Goal: Information Seeking & Learning: Check status

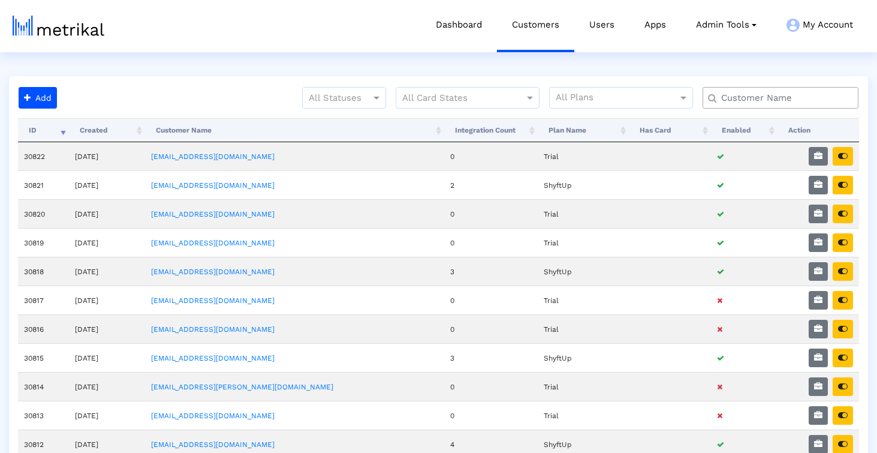
click at [772, 95] on input "text" at bounding box center [783, 98] width 141 height 13
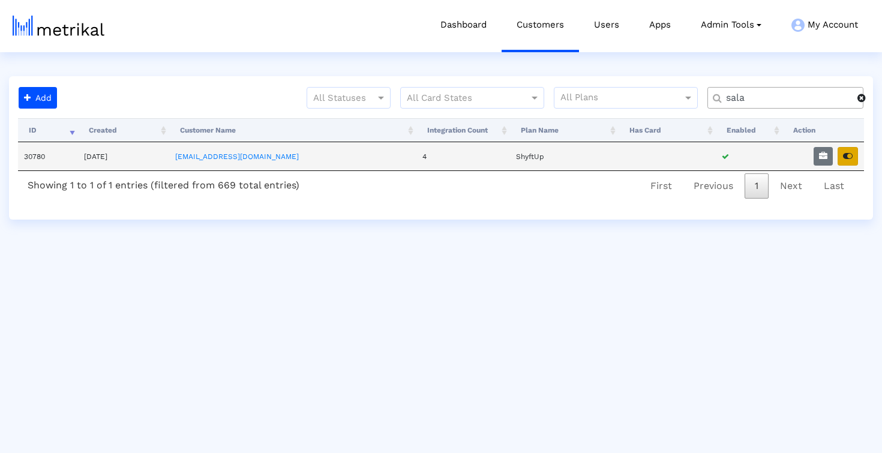
type input "sala"
click at [843, 158] on icon "button" at bounding box center [848, 156] width 10 height 8
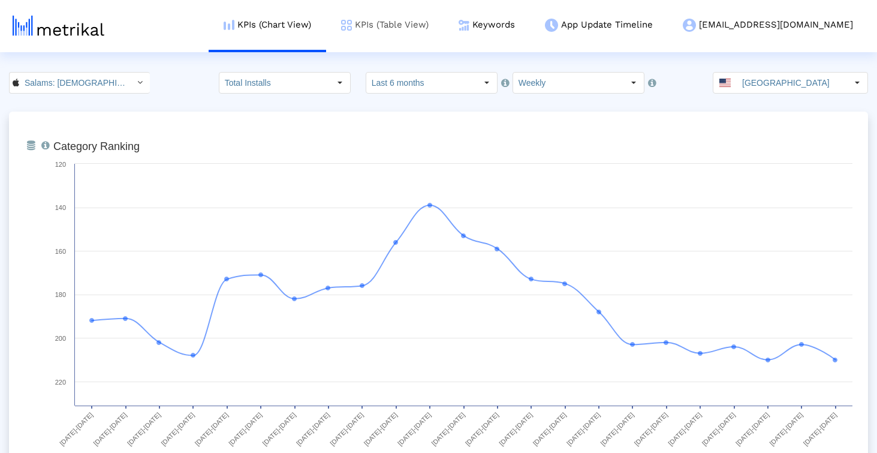
click at [444, 22] on link "KPIs (Table View)" at bounding box center [385, 25] width 118 height 50
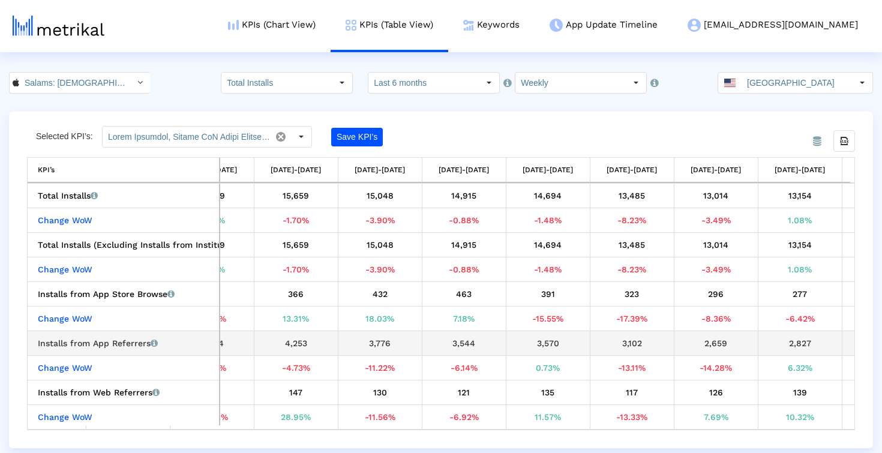
scroll to position [0, 977]
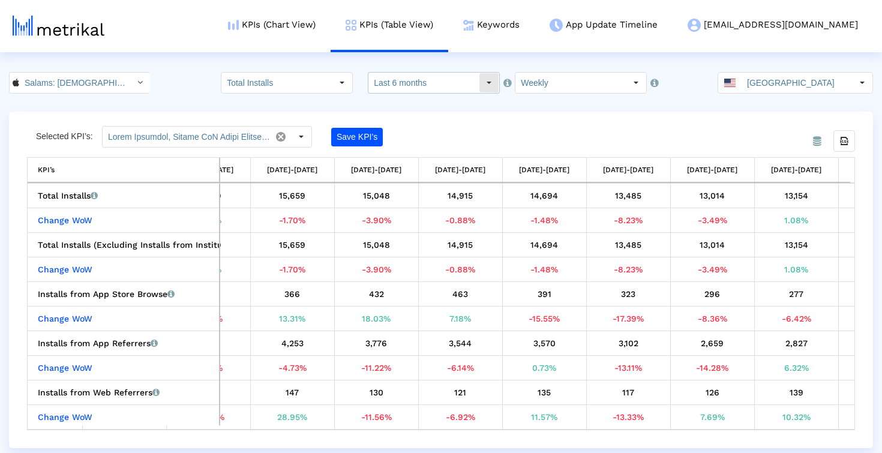
click at [441, 90] on input "Last 6 months" at bounding box center [423, 83] width 110 height 20
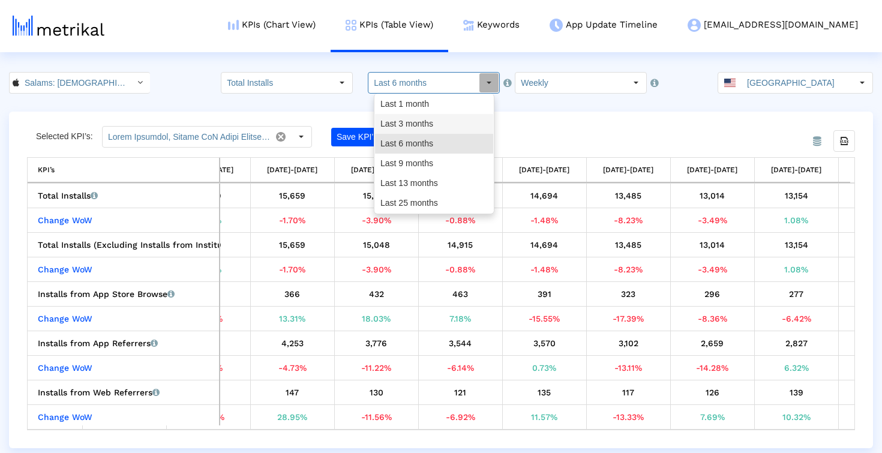
click at [440, 116] on div "Last 3 months" at bounding box center [434, 124] width 118 height 20
type input "Last 3 months"
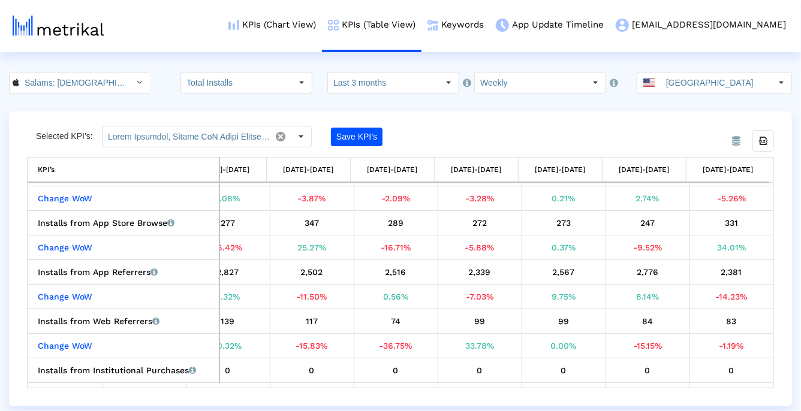
scroll to position [72, 0]
